Goal: Information Seeking & Learning: Learn about a topic

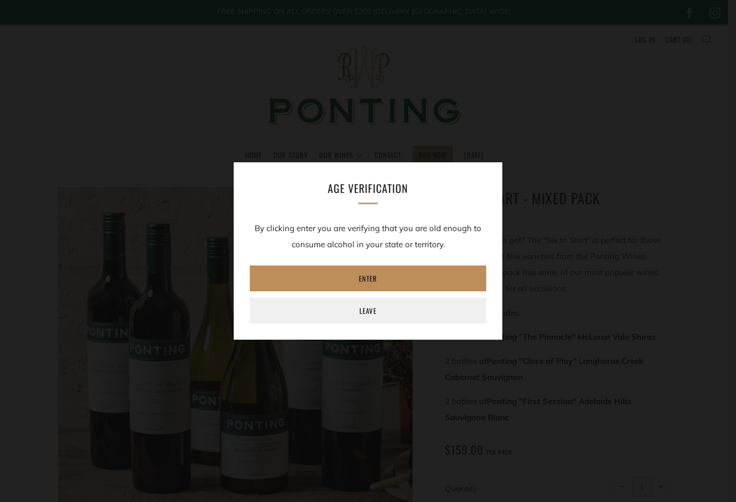
click at [381, 284] on link "Enter" at bounding box center [368, 278] width 236 height 26
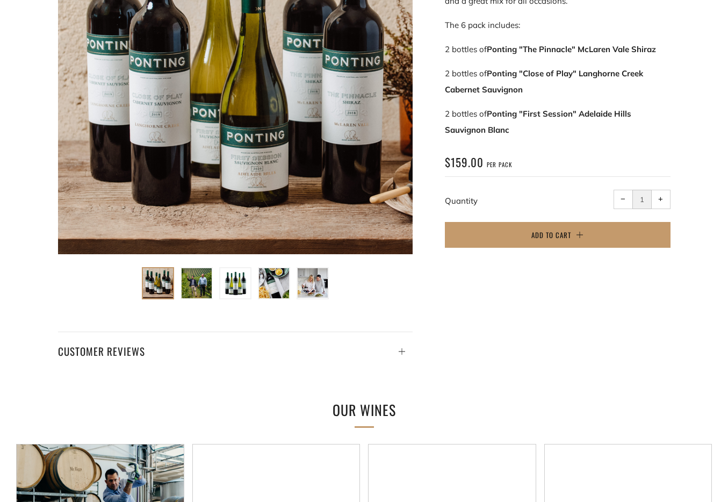
scroll to position [402, 0]
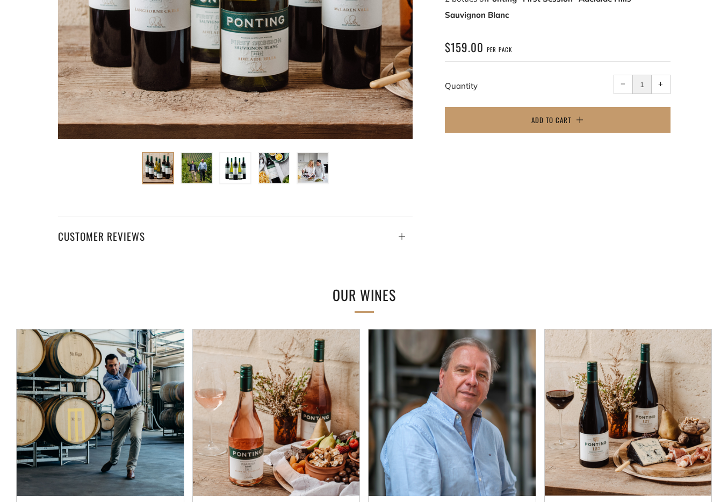
click at [216, 171] on ul at bounding box center [235, 165] width 193 height 39
click at [208, 169] on img at bounding box center [197, 168] width 30 height 30
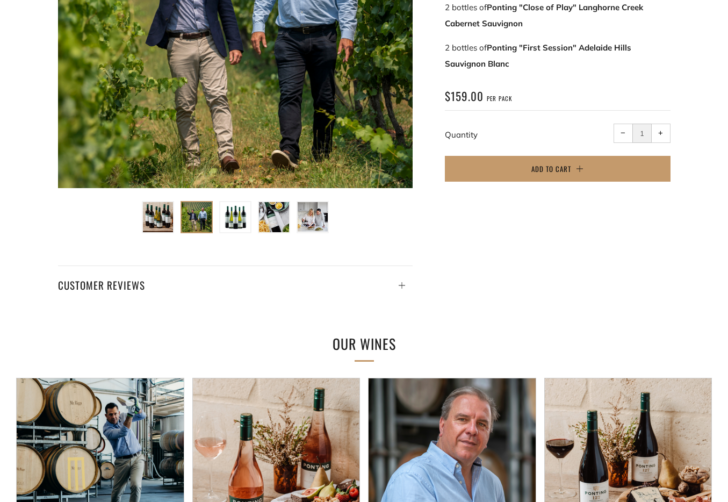
click at [237, 215] on img at bounding box center [235, 217] width 30 height 30
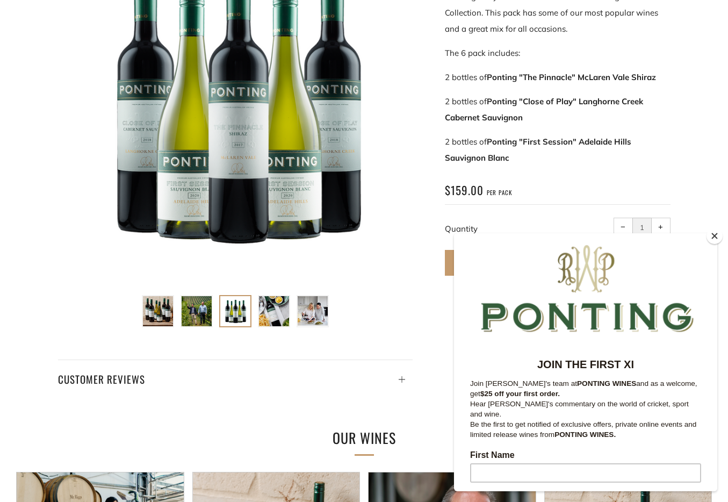
scroll to position [213, 0]
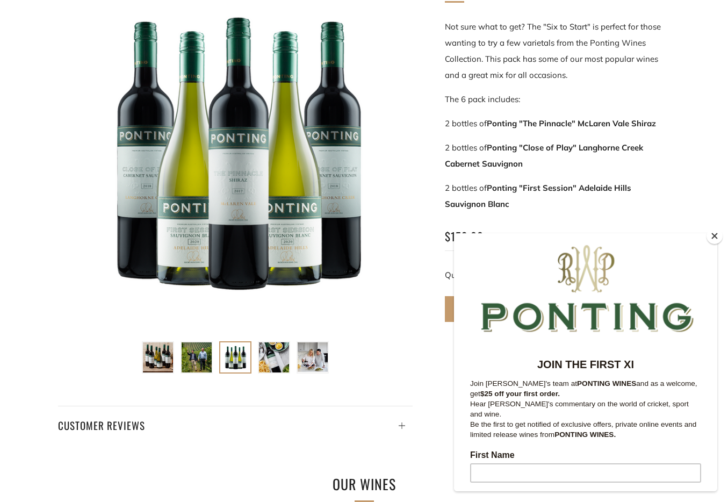
click at [714, 236] on button "Close" at bounding box center [714, 236] width 16 height 16
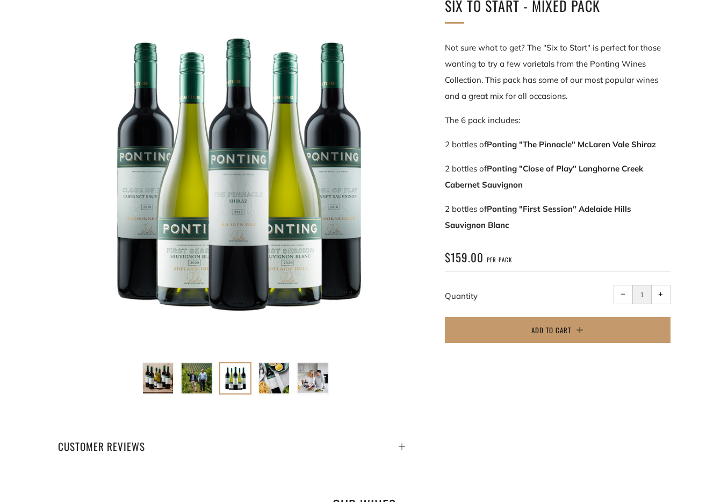
scroll to position [199, 0]
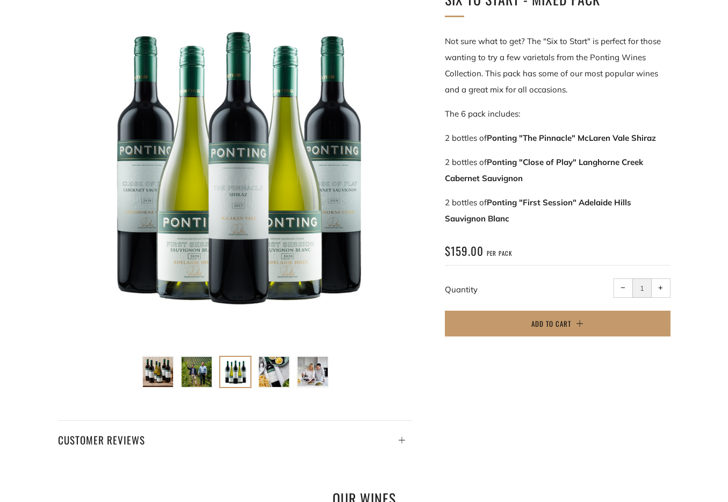
click at [310, 378] on img at bounding box center [313, 372] width 30 height 30
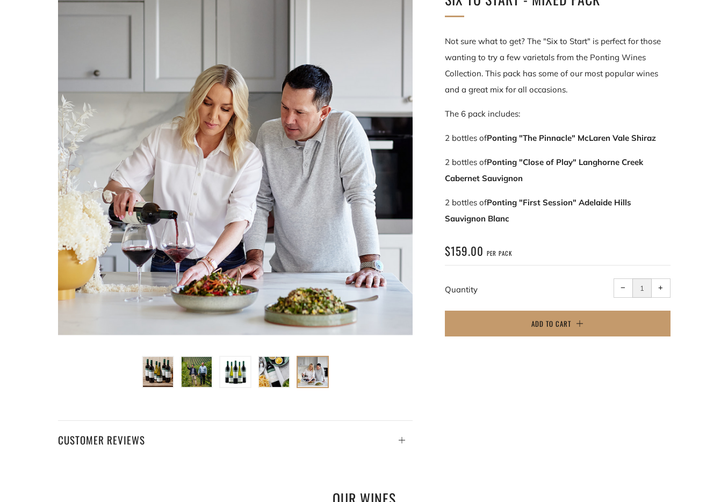
click at [292, 372] on ul at bounding box center [235, 368] width 193 height 39
click at [279, 367] on img at bounding box center [274, 372] width 30 height 30
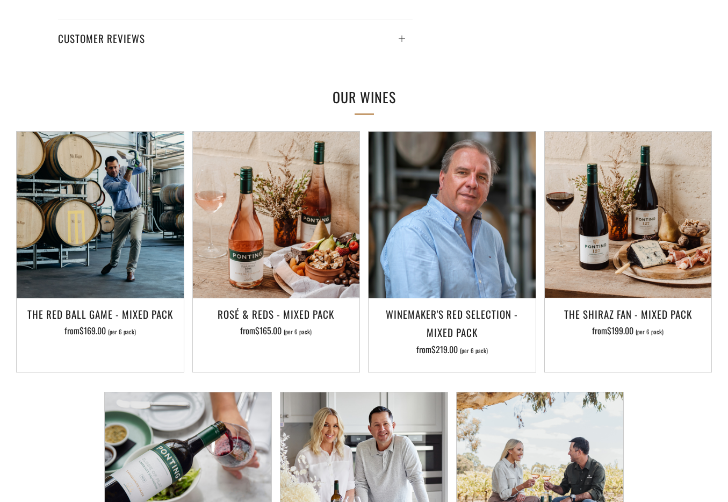
scroll to position [0, 0]
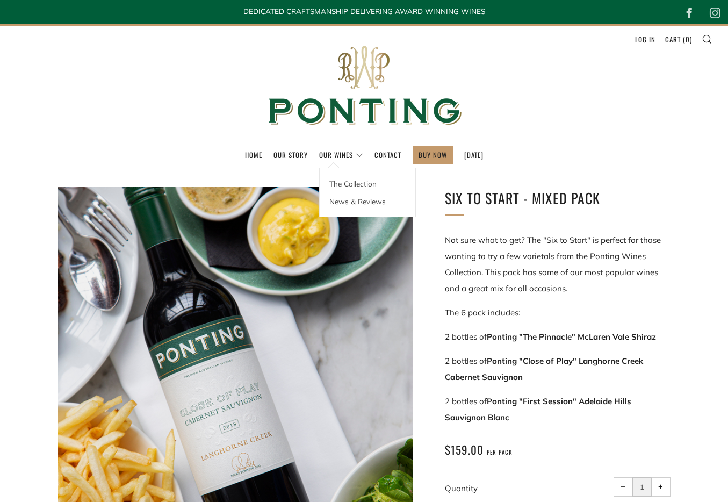
click at [324, 168] on div "The Collection News & Reviews" at bounding box center [367, 192] width 97 height 49
click at [285, 153] on link "Our Story" at bounding box center [290, 154] width 34 height 17
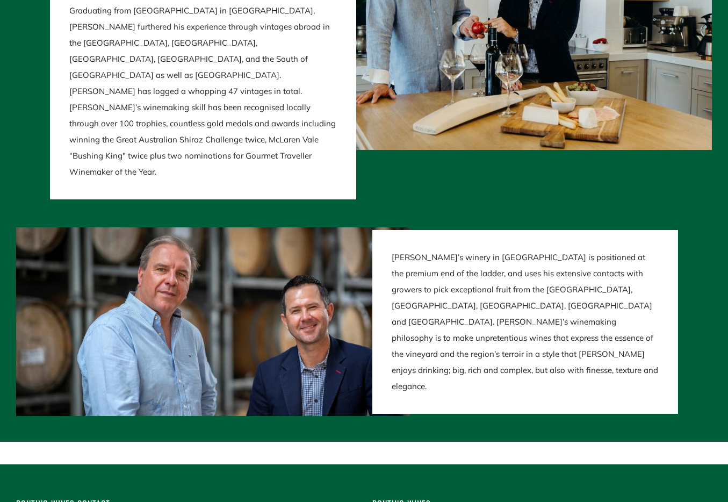
scroll to position [2065, 0]
